Goal: Check status: Check status

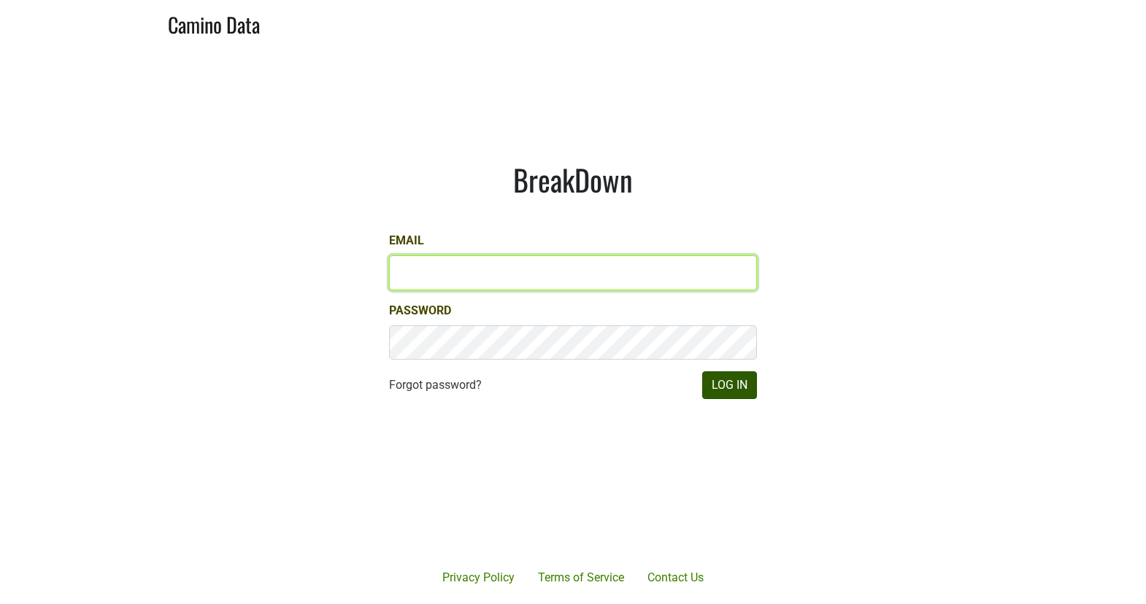
type input "matt@dumol.com"
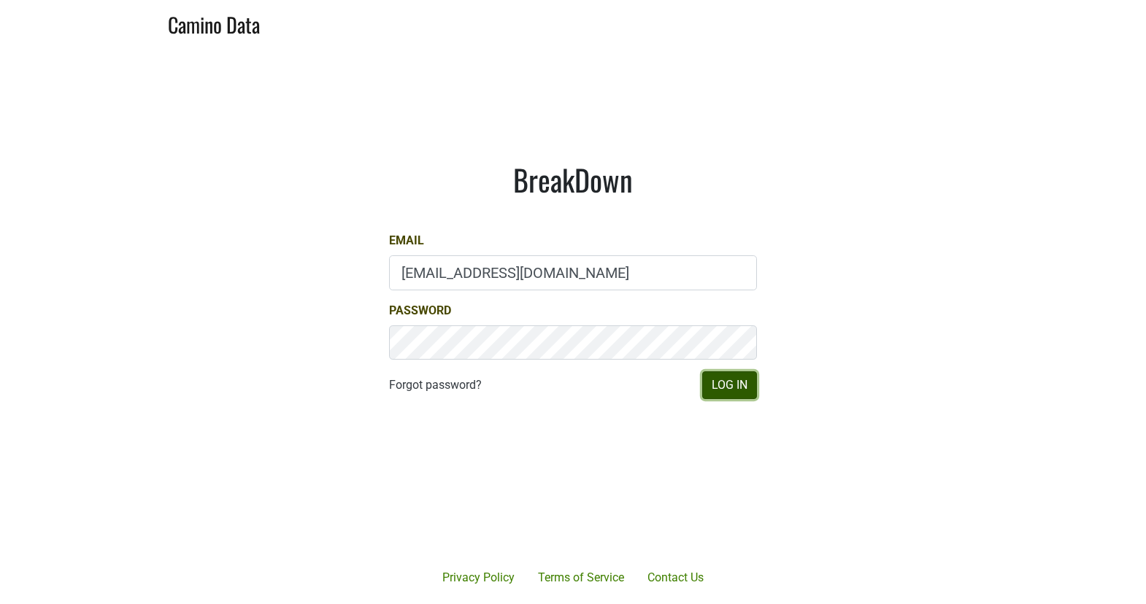
click at [734, 382] on button "Log In" at bounding box center [729, 385] width 55 height 28
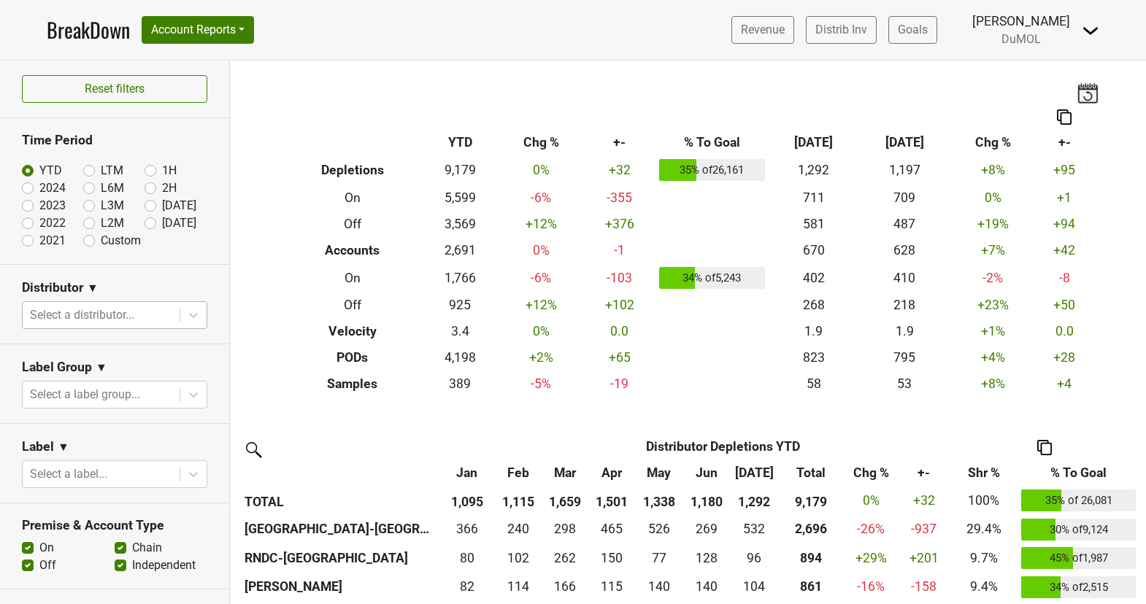
click at [126, 305] on div at bounding box center [101, 315] width 142 height 20
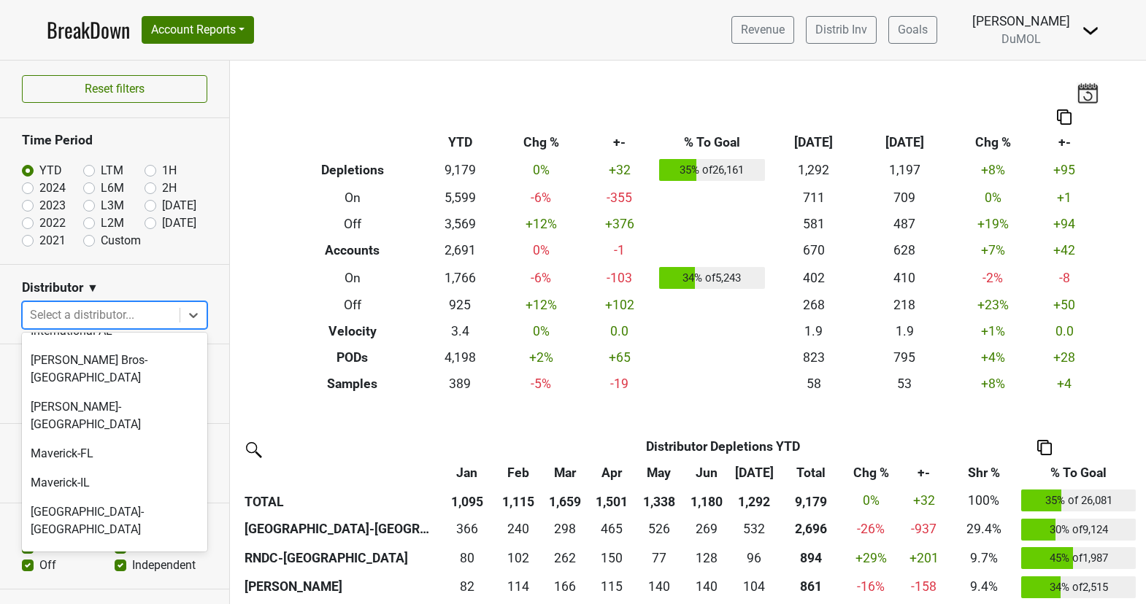
scroll to position [714, 0]
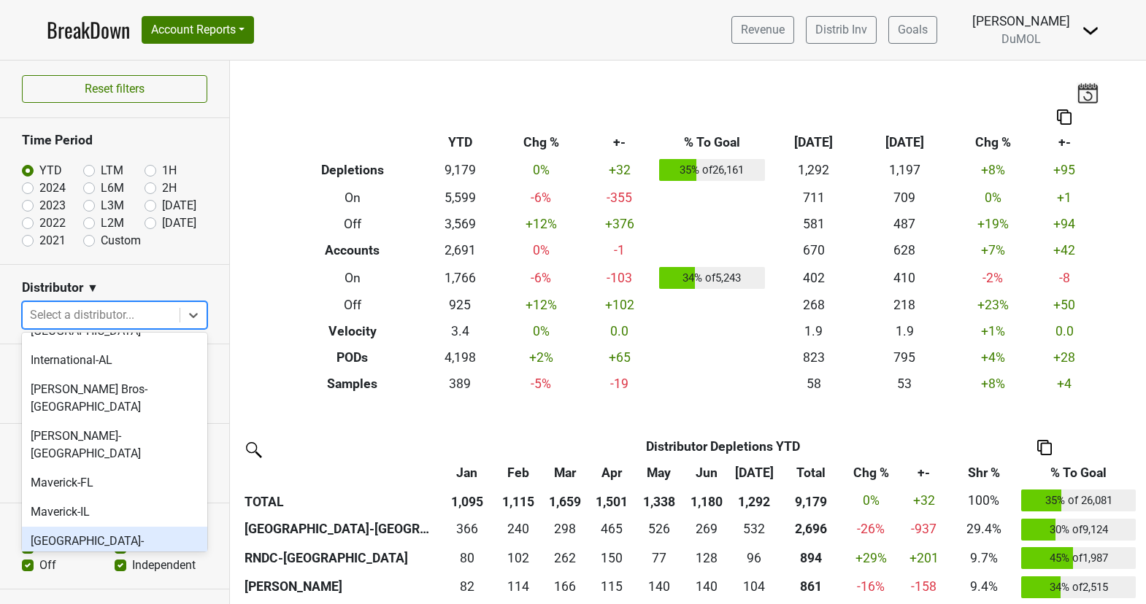
click at [114, 527] on div "[GEOGRAPHIC_DATA]-[GEOGRAPHIC_DATA]" at bounding box center [114, 550] width 185 height 47
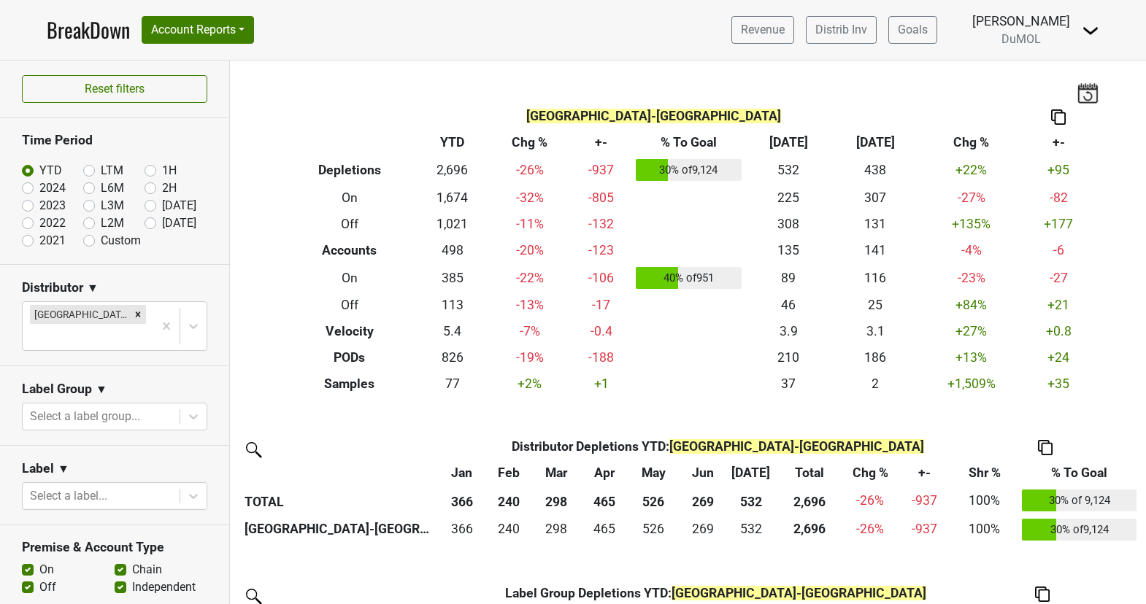
click at [162, 225] on label "[DATE]" at bounding box center [179, 224] width 34 height 18
click at [147, 225] on input "[DATE]" at bounding box center [174, 222] width 58 height 15
radio input "true"
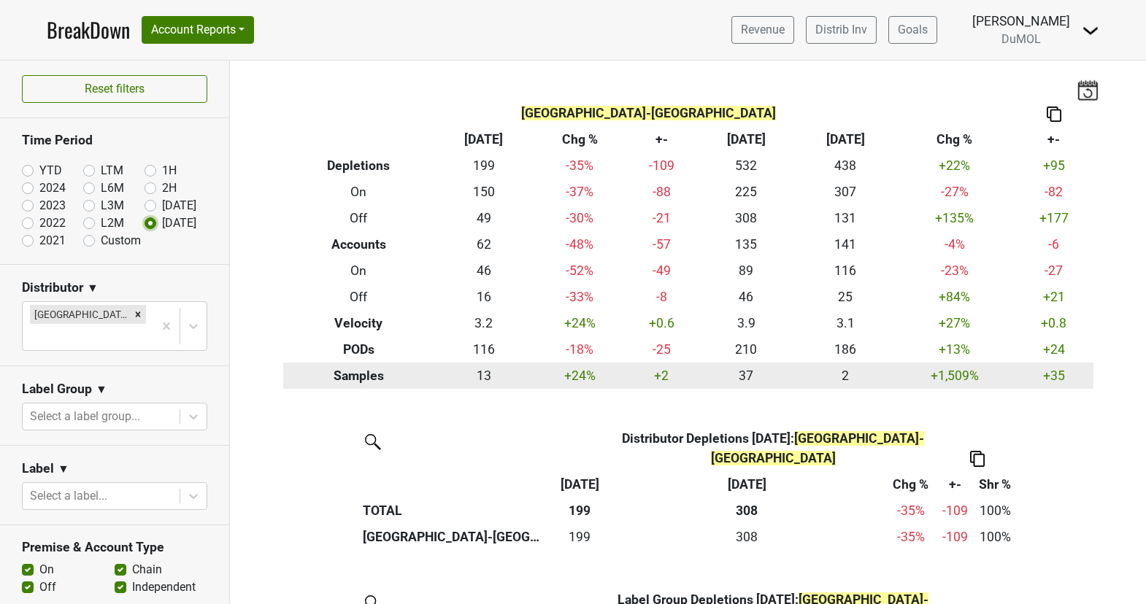
scroll to position [0, 0]
